Goal: Information Seeking & Learning: Check status

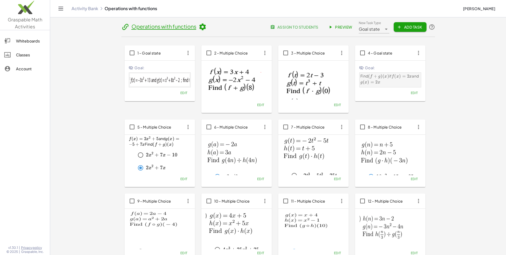
click at [485, 11] on button "Gisselle Diaz" at bounding box center [479, 9] width 41 height 10
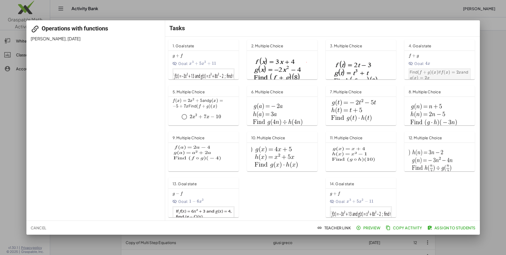
click at [485, 8] on div at bounding box center [253, 127] width 506 height 255
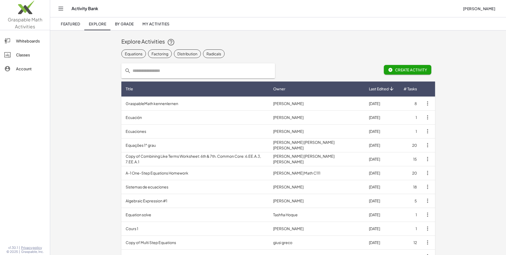
click at [485, 8] on span "[PERSON_NAME]" at bounding box center [479, 8] width 33 height 5
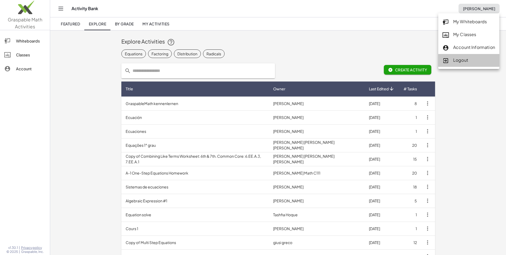
click at [468, 58] on div "Logout" at bounding box center [469, 60] width 53 height 7
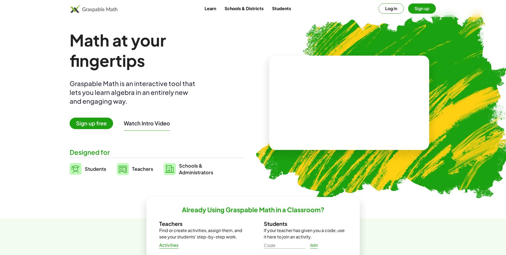
click at [395, 9] on button "Log in" at bounding box center [391, 8] width 25 height 10
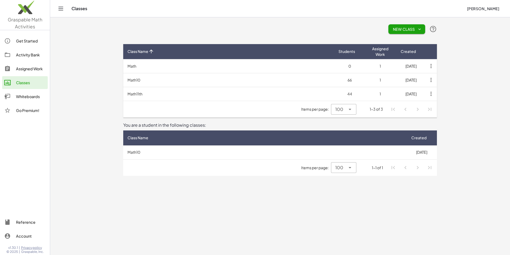
click at [27, 66] on div "Assigned Work" at bounding box center [31, 68] width 30 height 6
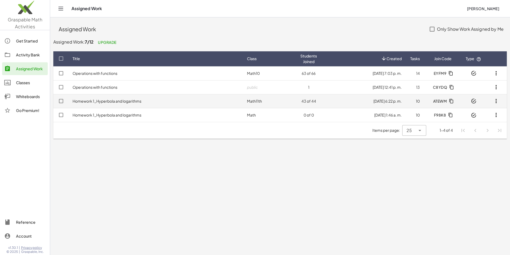
click at [113, 103] on td "Homework 1_Hyperbola and logarithms" at bounding box center [155, 101] width 175 height 14
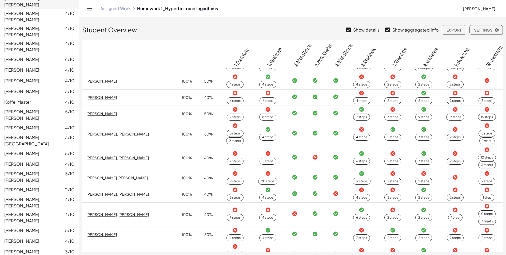
scroll to position [184, 0]
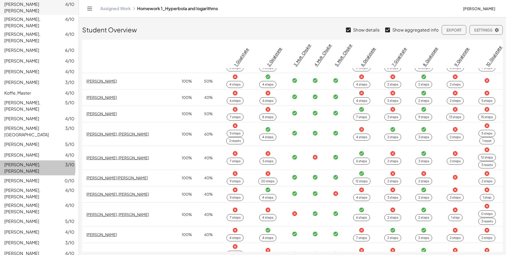
click at [34, 161] on span "Rodriguez Izaguirre, Juan Carlos" at bounding box center [34, 167] width 61 height 13
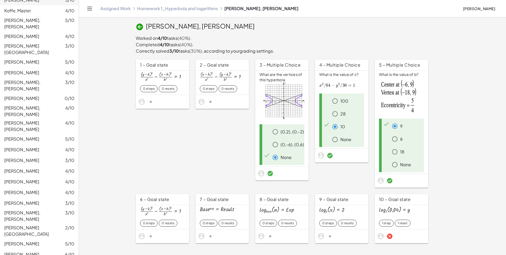
scroll to position [259, 0]
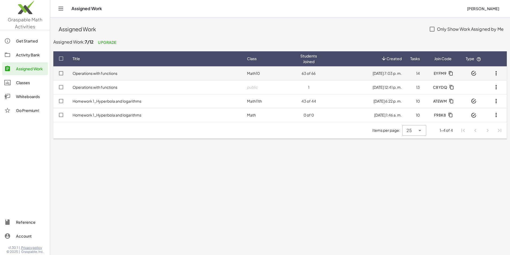
click at [155, 73] on td "Operations with functions" at bounding box center [155, 73] width 175 height 14
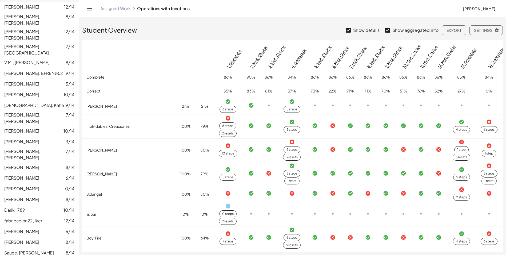
scroll to position [407, 0]
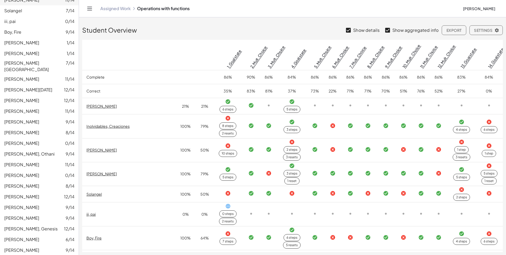
scroll to position [160, 0]
